Goal: Information Seeking & Learning: Learn about a topic

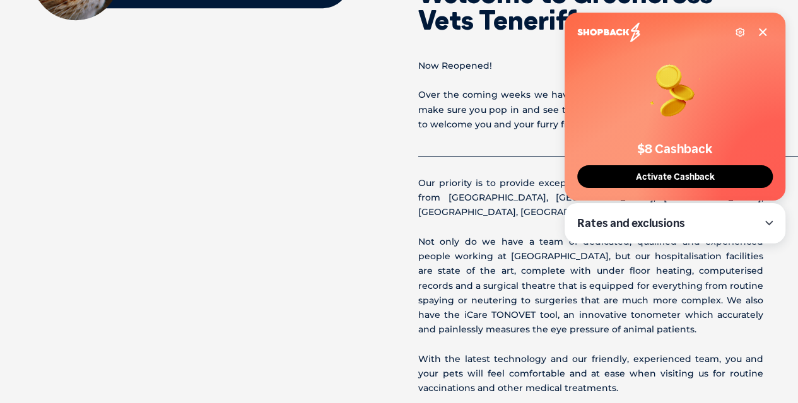
scroll to position [477, 0]
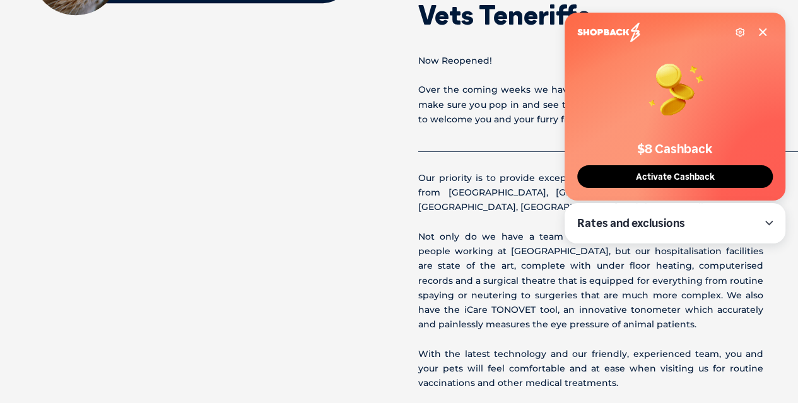
click at [761, 29] on icon at bounding box center [763, 32] width 10 height 10
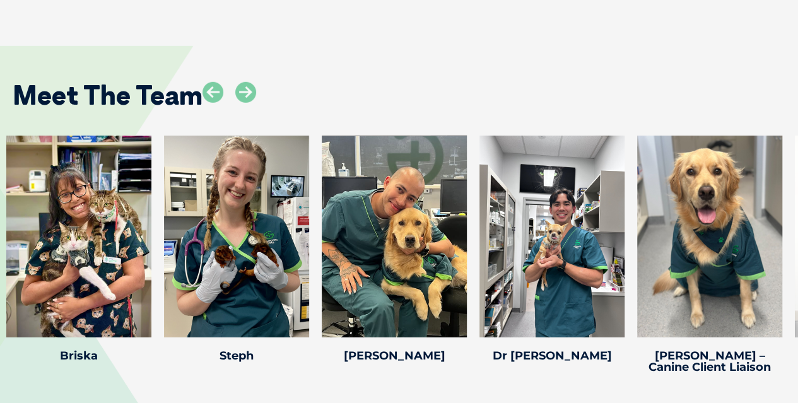
scroll to position [1879, 0]
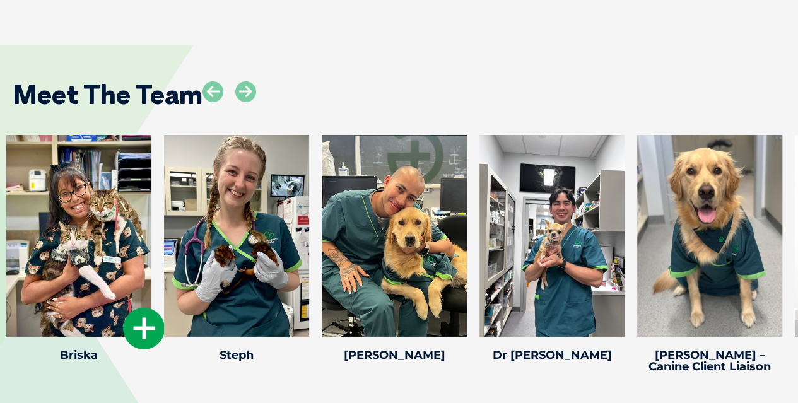
click at [146, 330] on icon at bounding box center [144, 329] width 42 height 42
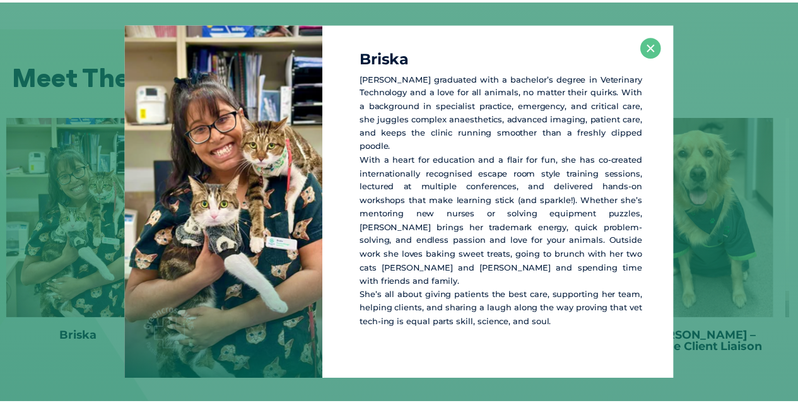
scroll to position [1898, 0]
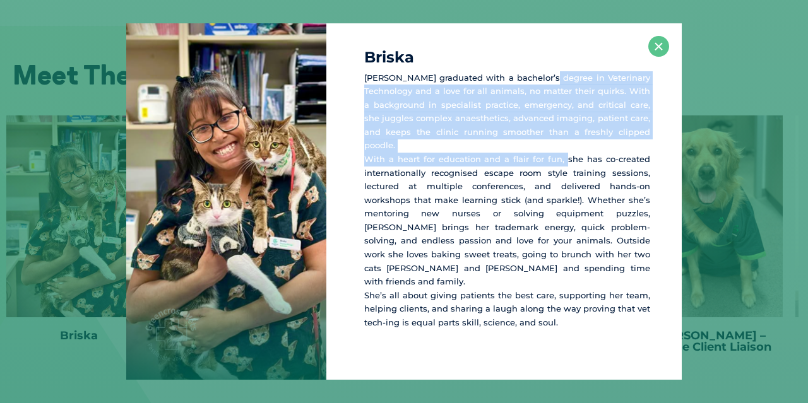
drag, startPoint x: 543, startPoint y: 94, endPoint x: 565, endPoint y: 163, distance: 72.1
click at [565, 163] on p "[PERSON_NAME] graduated with a bachelor’s degree in Veterinary Technology and a…" at bounding box center [507, 200] width 286 height 259
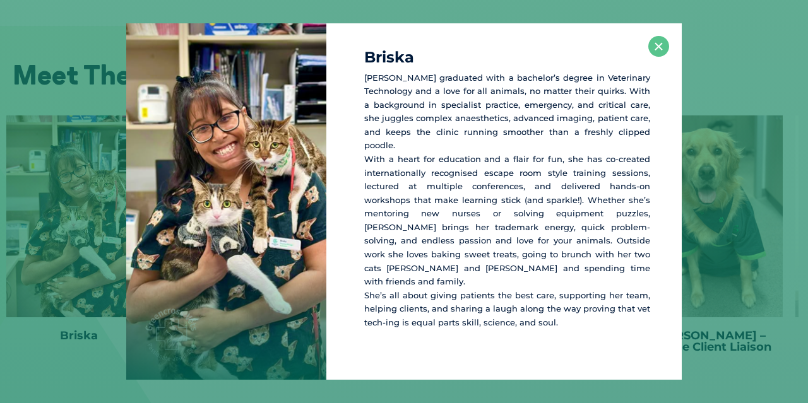
click at [704, 153] on div "[PERSON_NAME] graduated with a bachelor’s degree in Veterinary Technology and a…" at bounding box center [404, 201] width 798 height 357
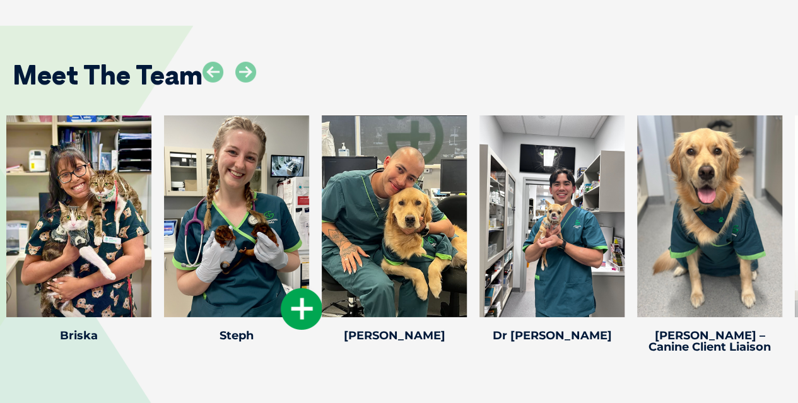
click at [208, 175] on div at bounding box center [236, 216] width 145 height 202
click at [305, 310] on icon at bounding box center [302, 309] width 42 height 42
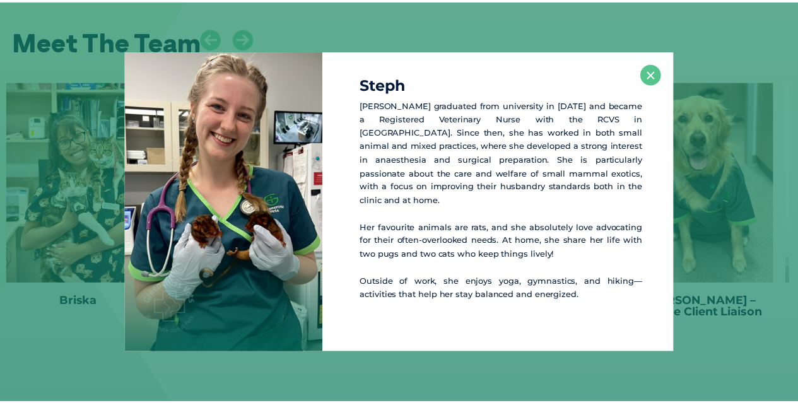
scroll to position [1934, 0]
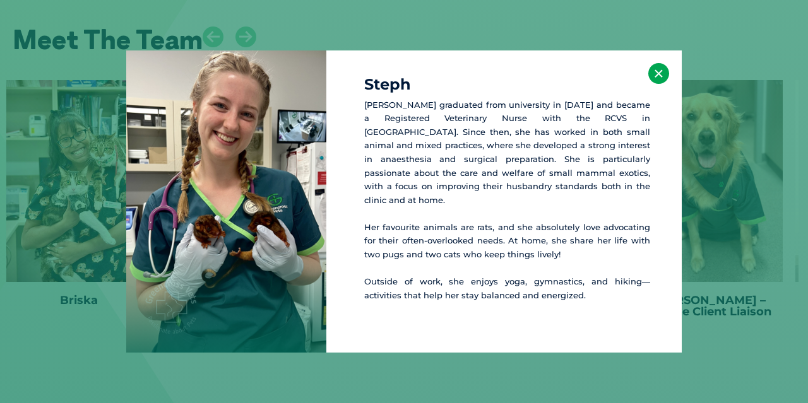
click at [651, 76] on button "×" at bounding box center [658, 73] width 21 height 21
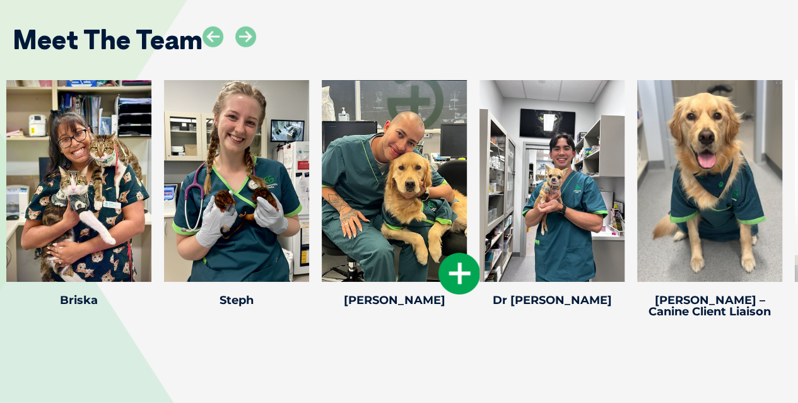
click at [447, 275] on icon at bounding box center [460, 274] width 42 height 42
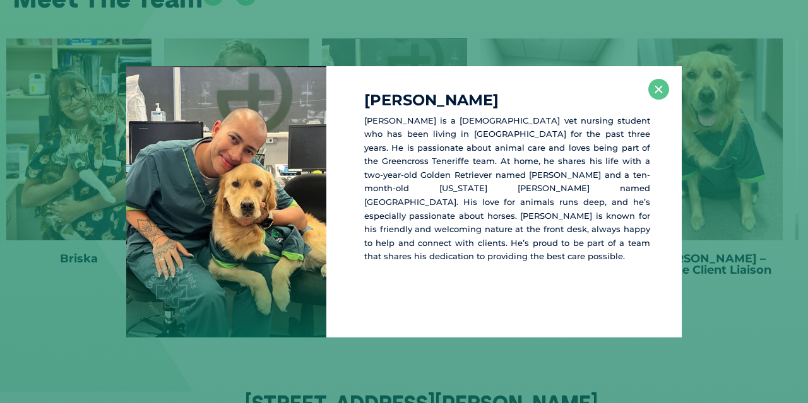
scroll to position [1977, 0]
click at [659, 85] on button "×" at bounding box center [658, 89] width 21 height 21
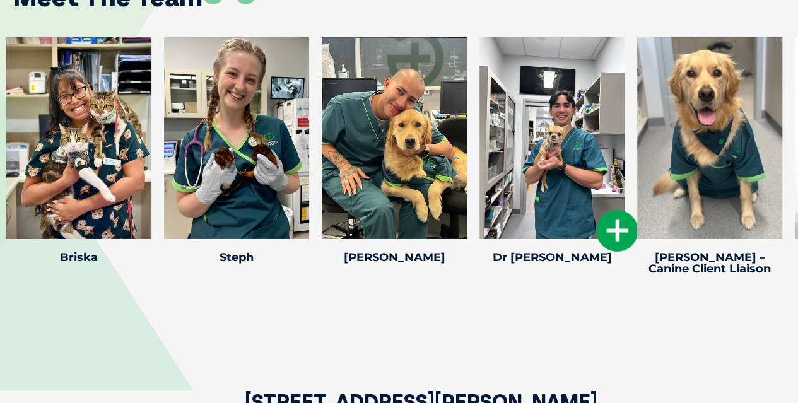
click at [607, 228] on icon at bounding box center [617, 231] width 42 height 42
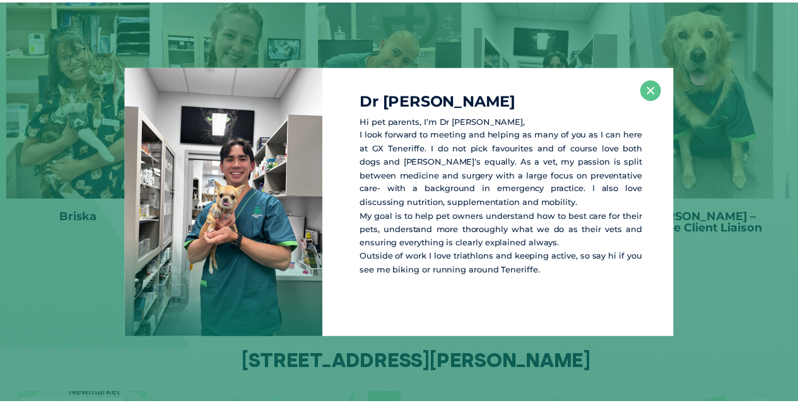
scroll to position [2020, 0]
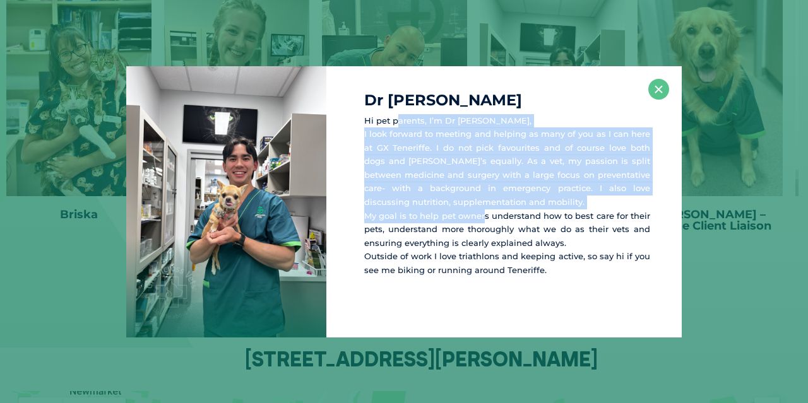
drag, startPoint x: 399, startPoint y: 114, endPoint x: 481, endPoint y: 211, distance: 127.2
click at [481, 211] on p "Hi pet parents, I’m Dr [PERSON_NAME], I look forward to meeting and helping as …" at bounding box center [507, 195] width 286 height 163
click at [669, 89] on div "Dr [PERSON_NAME] Hi pet parents, I’m Dr [PERSON_NAME], I look forward to meetin…" at bounding box center [503, 201] width 355 height 271
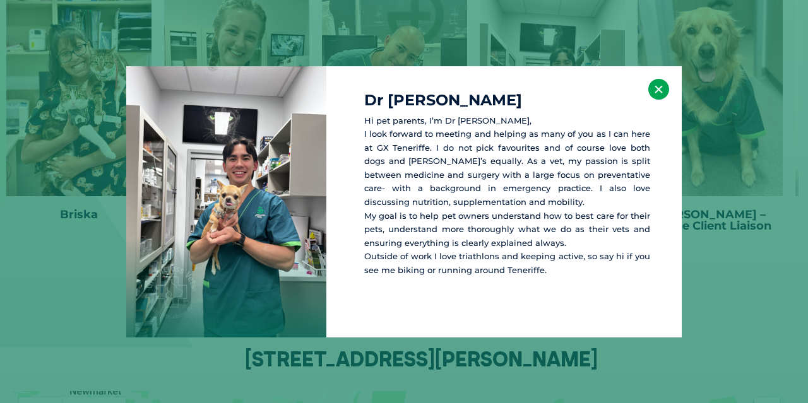
click at [668, 88] on button "×" at bounding box center [658, 89] width 21 height 21
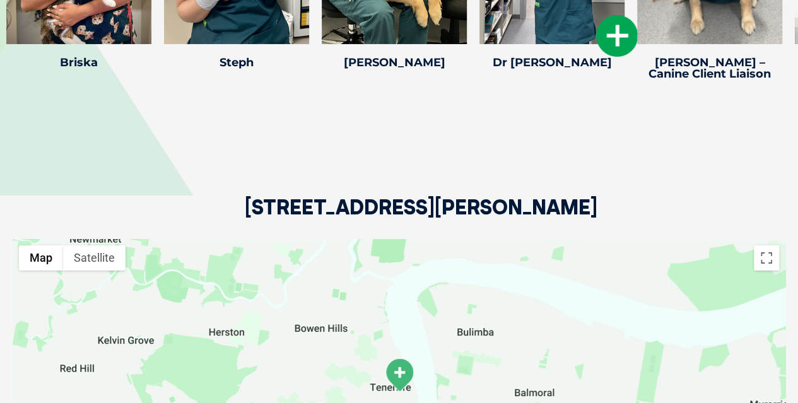
scroll to position [2172, 0]
